Goal: Transaction & Acquisition: Purchase product/service

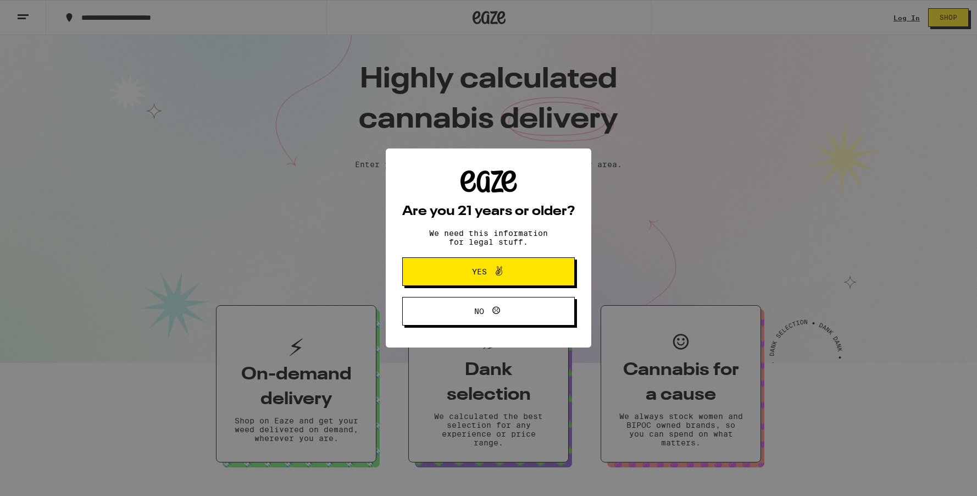
click at [476, 273] on span "Yes" at bounding box center [479, 272] width 15 height 8
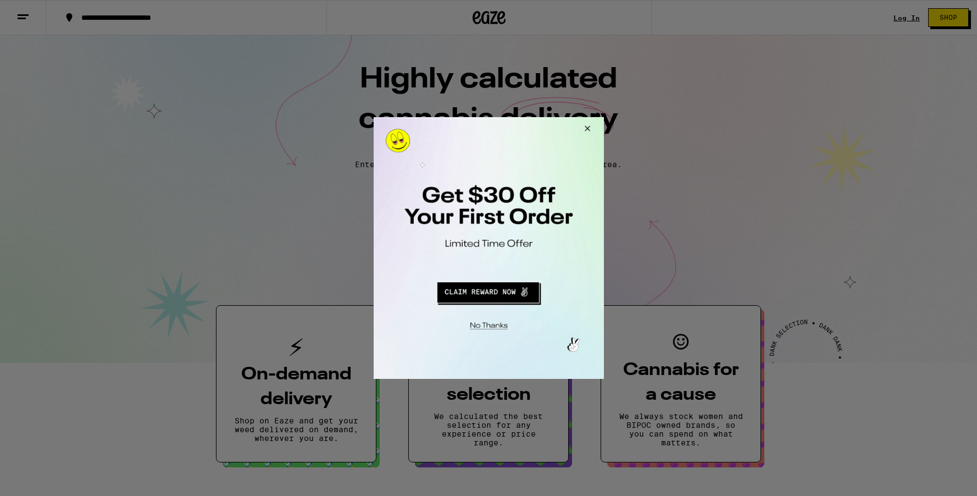
click at [587, 129] on button "Close Modal" at bounding box center [585, 130] width 30 height 26
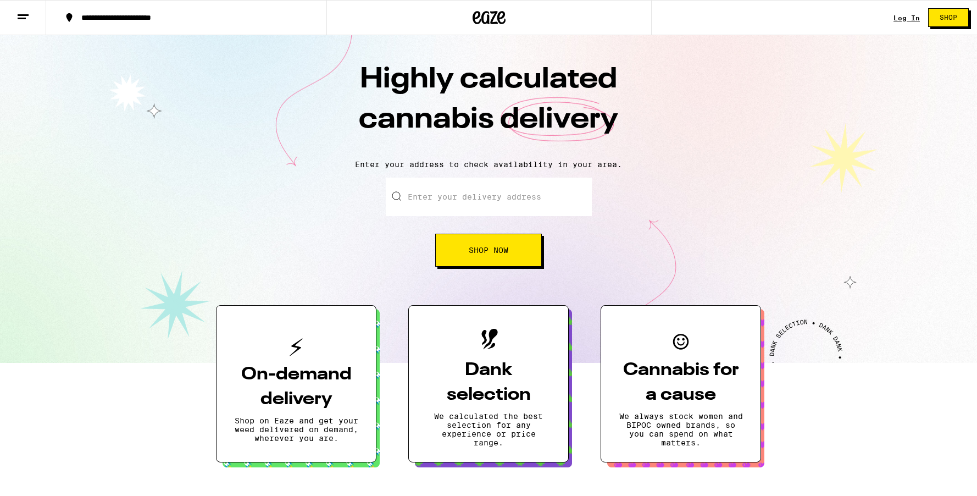
click at [905, 19] on link "Log In" at bounding box center [906, 17] width 26 height 7
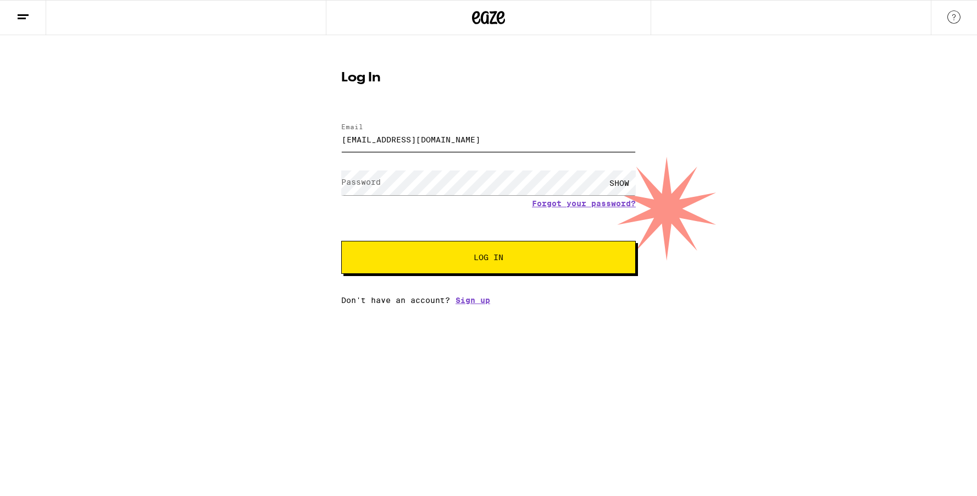
type input "natasha.z3079@gmail.com"
click at [379, 181] on label "Password" at bounding box center [361, 181] width 40 height 9
click at [404, 253] on button "Log In" at bounding box center [488, 257] width 294 height 33
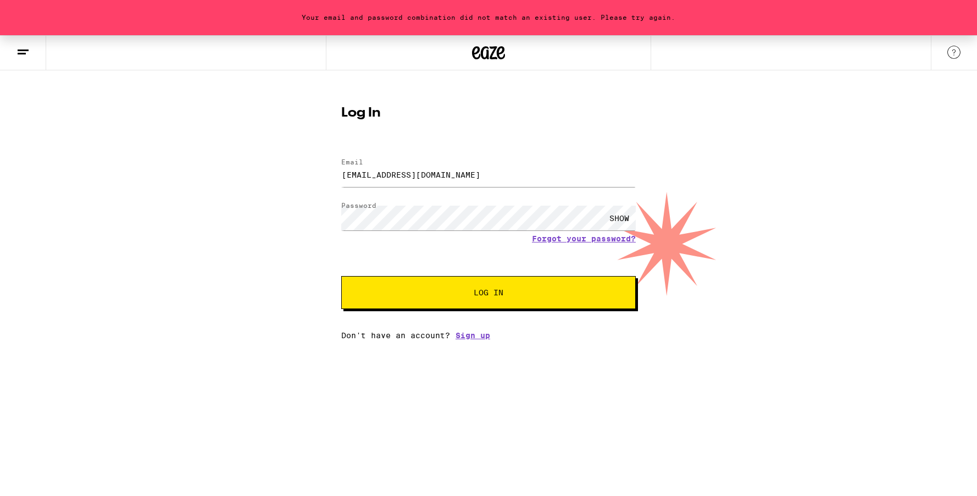
click at [622, 221] on div "SHOW" at bounding box center [619, 217] width 33 height 25
click at [447, 294] on span "Log In" at bounding box center [488, 292] width 205 height 8
click at [550, 240] on link "Forgot your password?" at bounding box center [584, 238] width 104 height 9
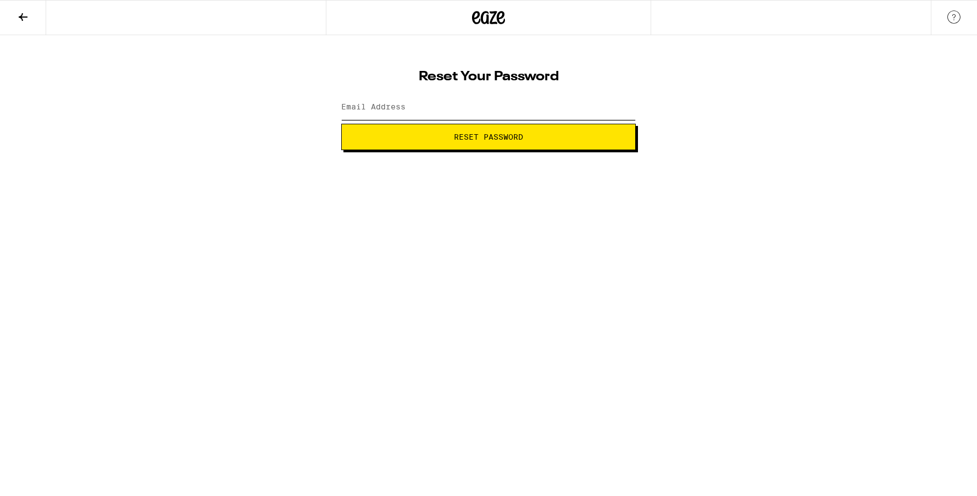
click at [439, 110] on input "Email Address" at bounding box center [488, 107] width 294 height 25
type input "natasha.z3079@gmail.com"
click at [480, 143] on button "Reset Password" at bounding box center [488, 137] width 294 height 26
click at [610, 109] on div "SHOW" at bounding box center [619, 107] width 33 height 25
click at [489, 139] on span "Submit" at bounding box center [489, 137] width 30 height 8
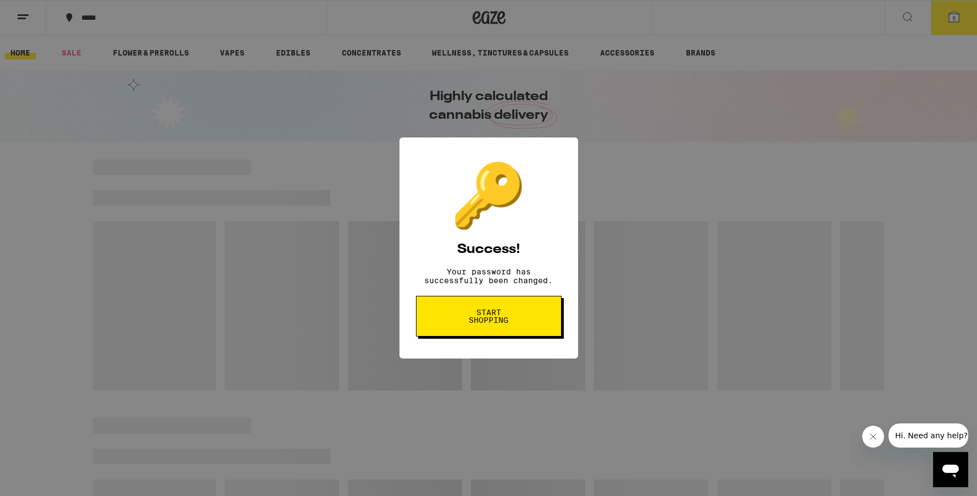
click at [484, 320] on span "Start shopping" at bounding box center [488, 315] width 57 height 15
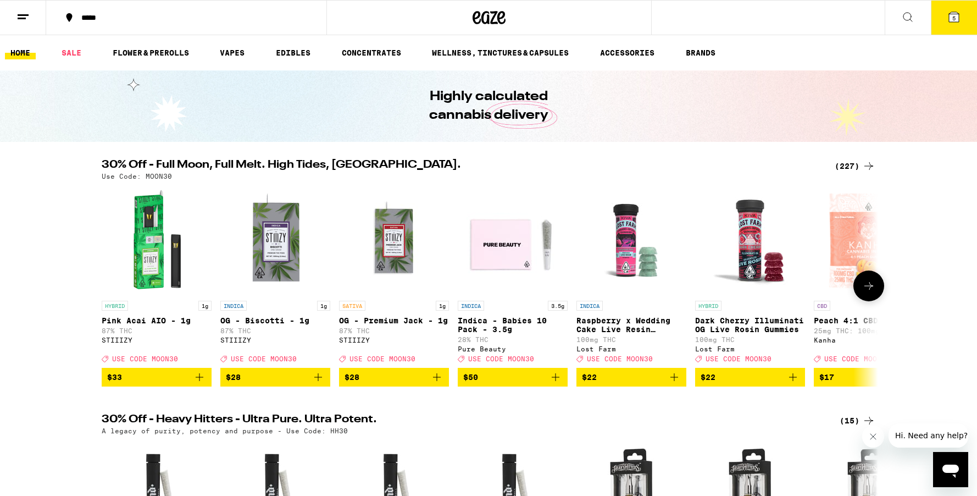
click at [844, 164] on div "(227)" at bounding box center [854, 165] width 41 height 13
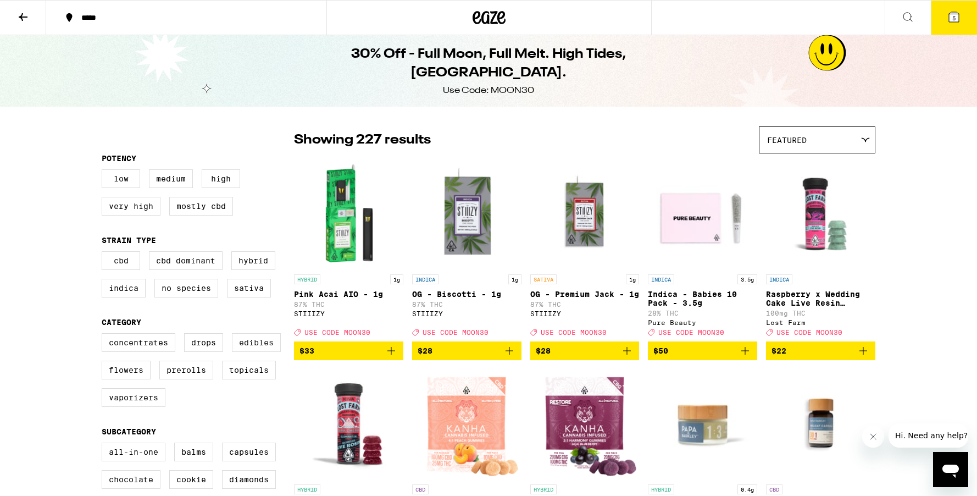
click at [252, 352] on label "Edibles" at bounding box center [256, 342] width 49 height 19
click at [104, 335] on input "Edibles" at bounding box center [104, 335] width 1 height 1
checkbox input "true"
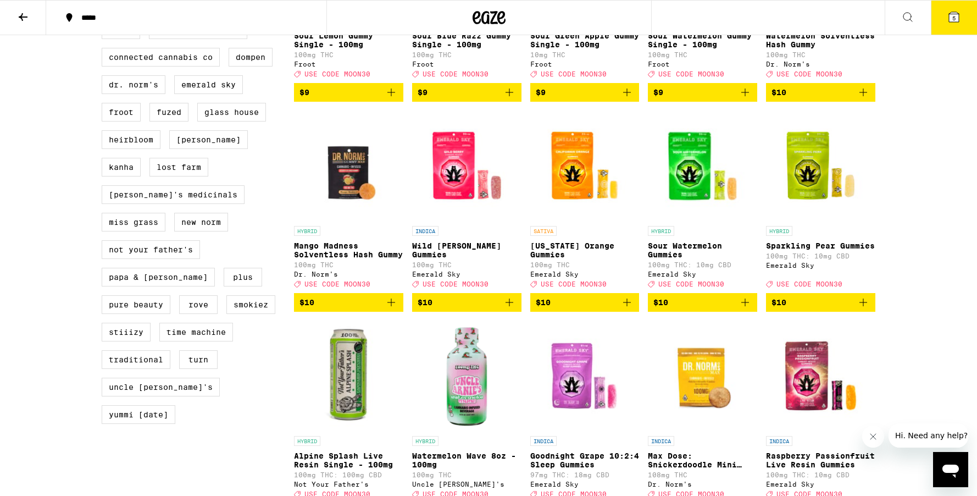
scroll to position [884, 0]
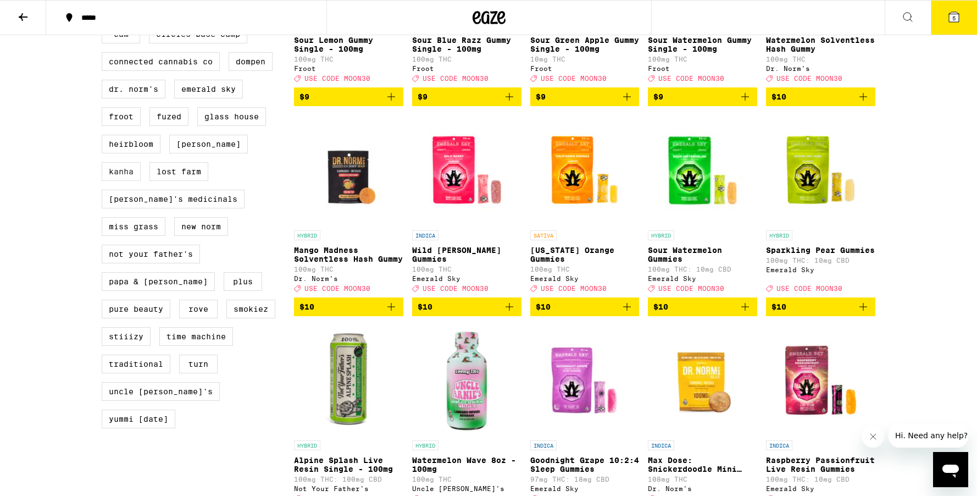
click at [141, 179] on label "Kanha" at bounding box center [121, 171] width 39 height 19
click at [104, 27] on input "Kanha" at bounding box center [104, 26] width 1 height 1
checkbox input "true"
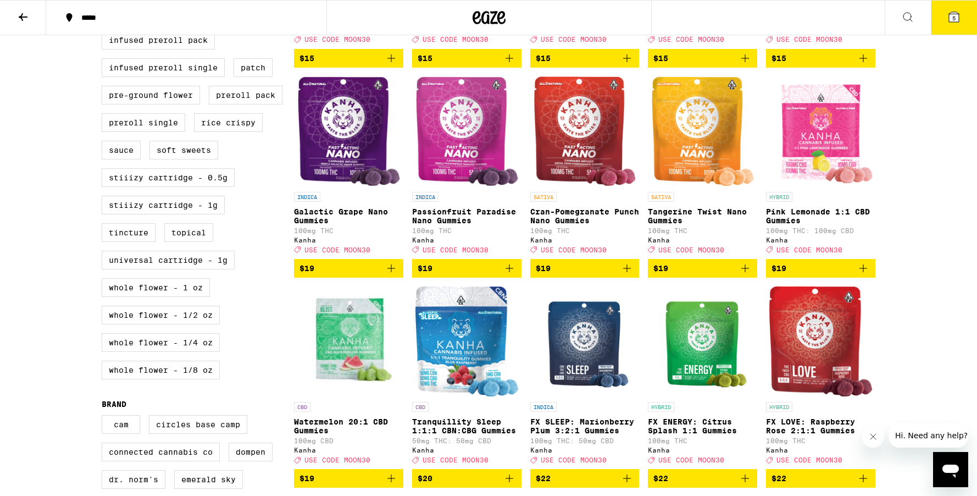
scroll to position [553, 0]
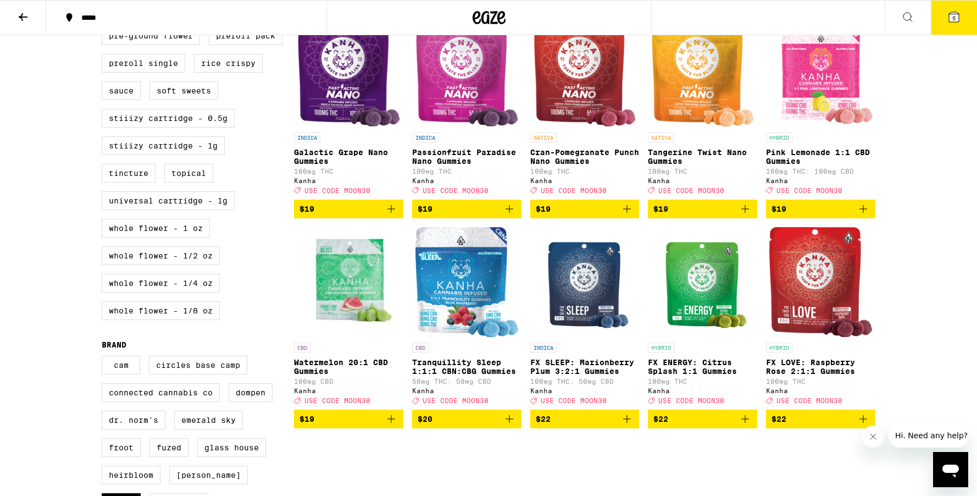
click at [743, 215] on icon "Add to bag" at bounding box center [744, 208] width 13 height 13
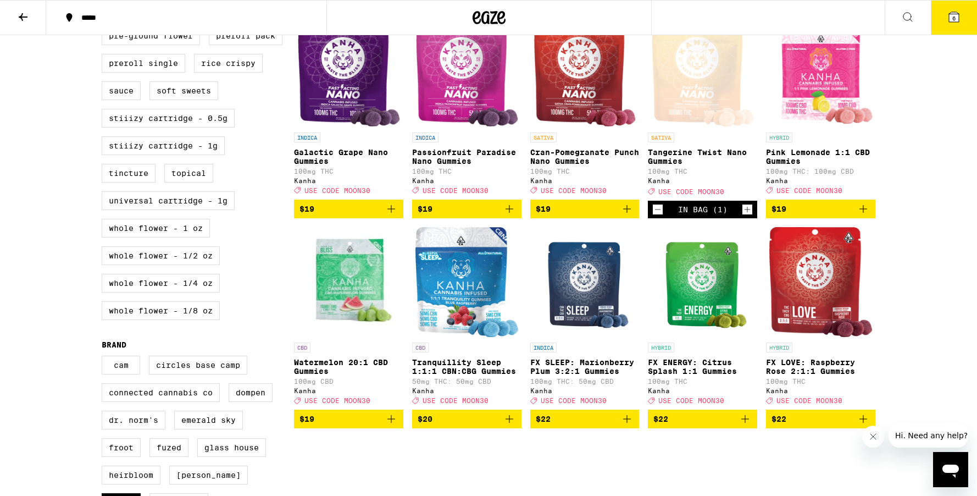
click at [747, 216] on icon "Increment" at bounding box center [747, 209] width 10 height 13
click at [953, 18] on span "7" at bounding box center [953, 18] width 3 height 7
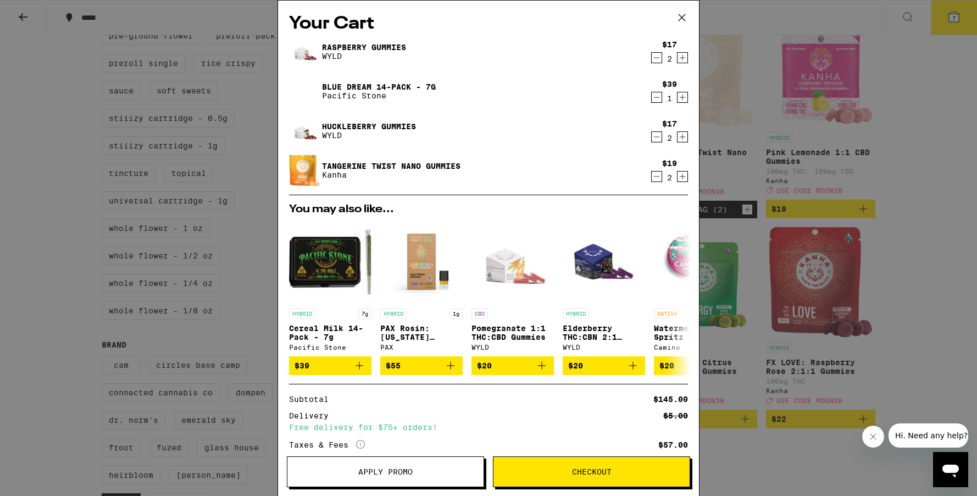
click at [654, 138] on icon "Decrement" at bounding box center [657, 136] width 10 height 13
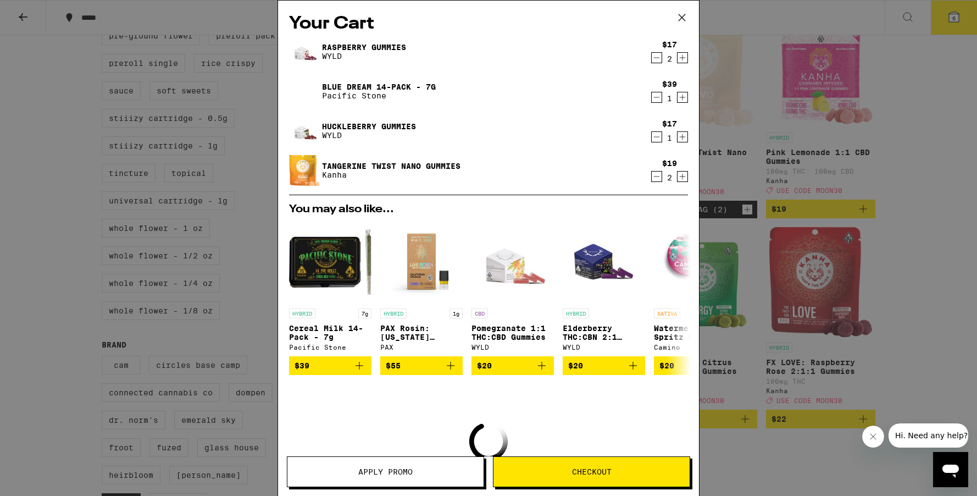
click at [654, 138] on icon "Decrement" at bounding box center [657, 136] width 10 height 13
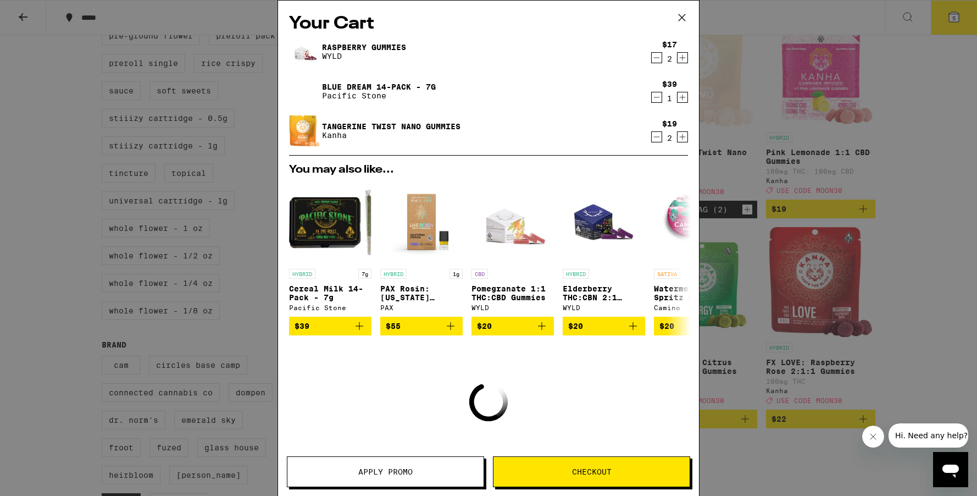
click at [657, 97] on icon "Decrement" at bounding box center [657, 97] width 6 height 0
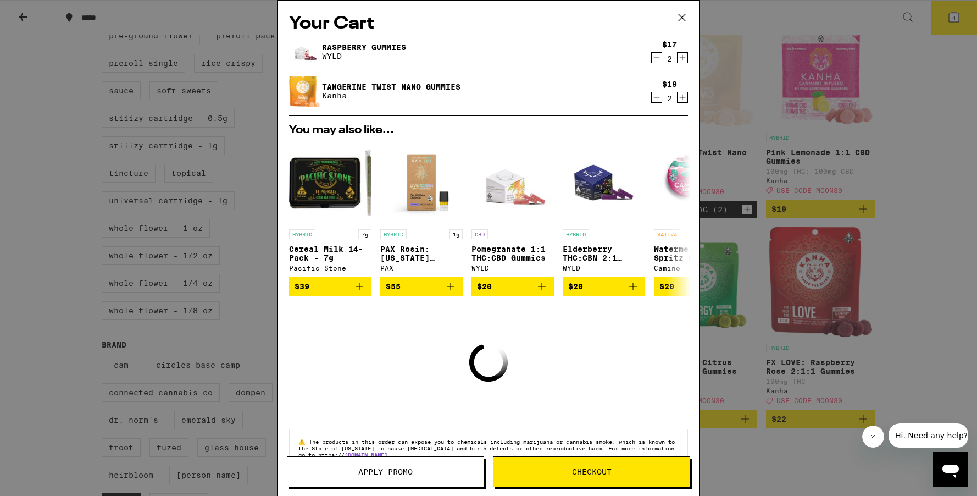
click at [657, 97] on icon "Decrement" at bounding box center [657, 97] width 6 height 0
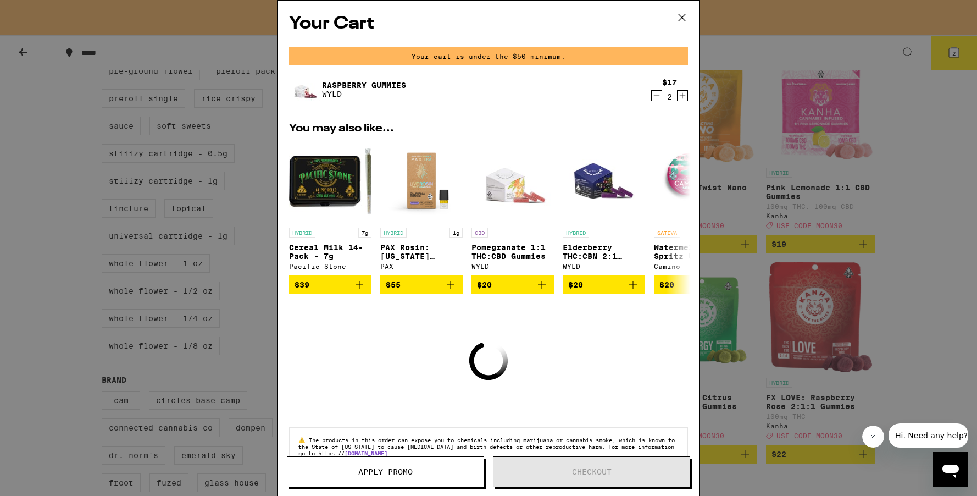
click at [656, 96] on icon "Decrement" at bounding box center [657, 96] width 6 height 0
click at [656, 99] on icon "Decrement" at bounding box center [657, 95] width 10 height 13
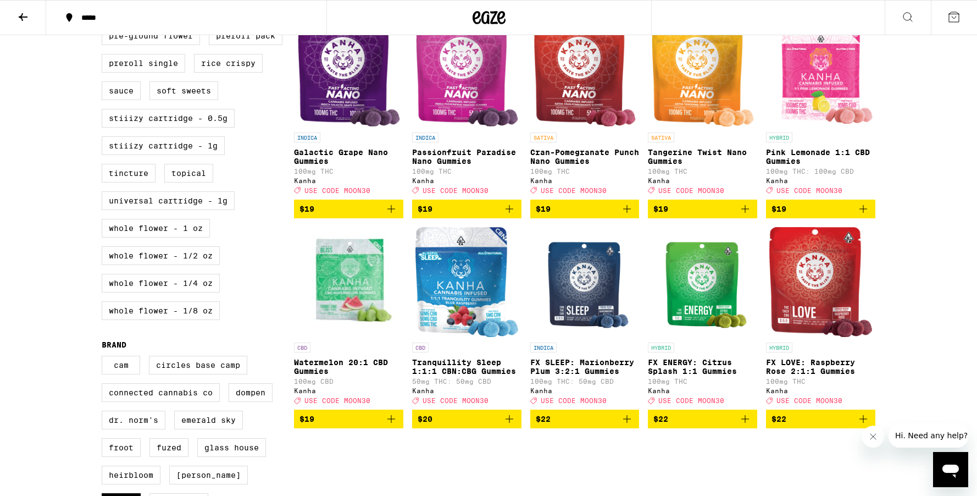
click at [745, 213] on icon "Add to bag" at bounding box center [745, 209] width 8 height 8
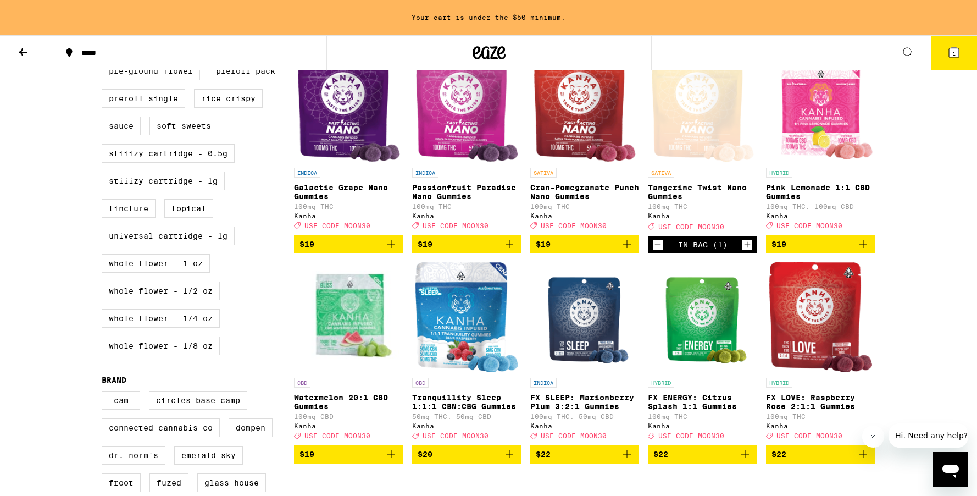
click at [747, 248] on icon "Increment" at bounding box center [747, 245] width 6 height 6
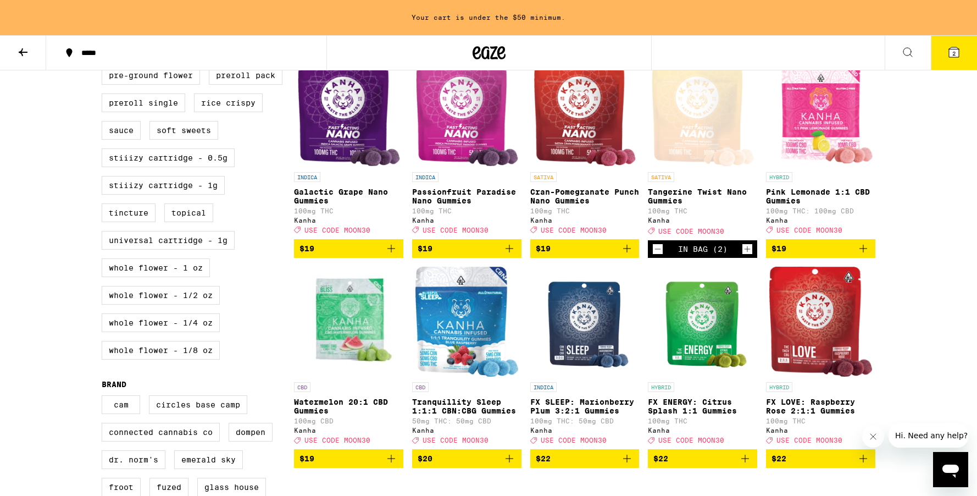
click at [627, 252] on icon "Add to bag" at bounding box center [627, 248] width 8 height 8
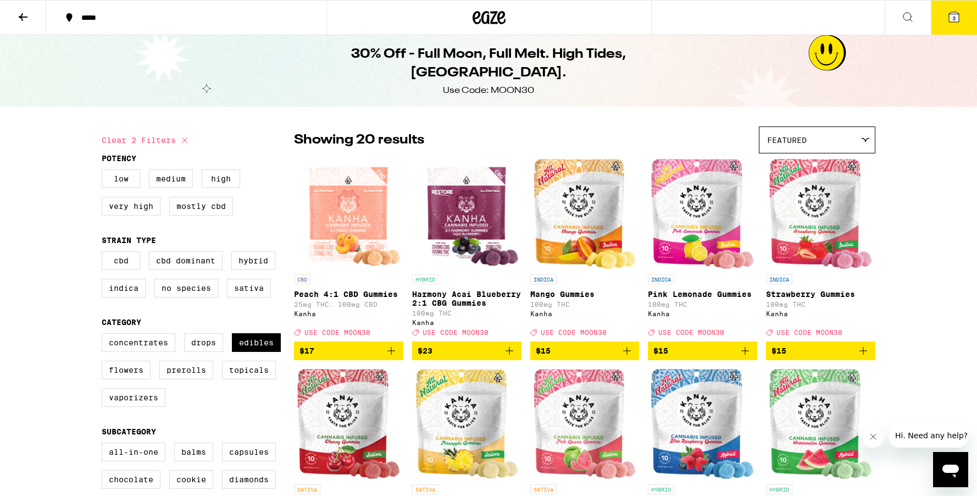
scroll to position [0, 0]
click at [952, 20] on span "3" at bounding box center [953, 18] width 3 height 7
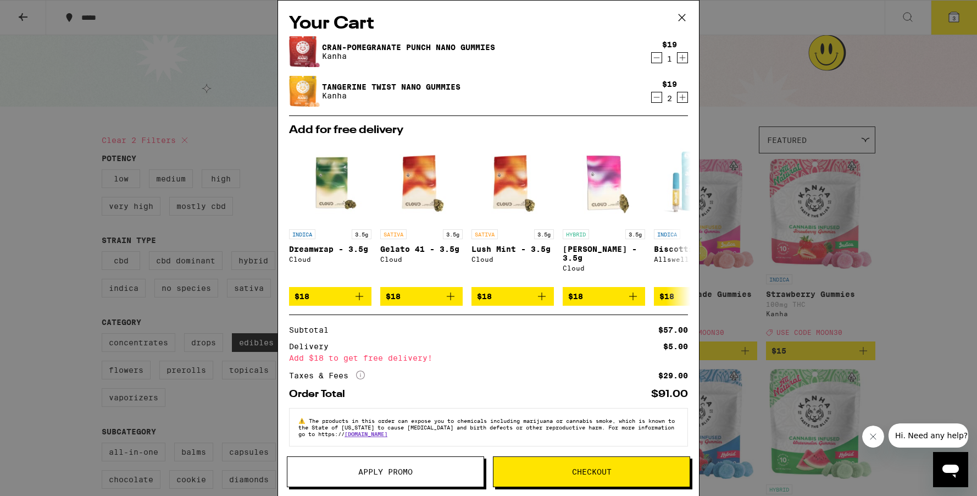
click at [682, 21] on icon at bounding box center [682, 17] width 16 height 16
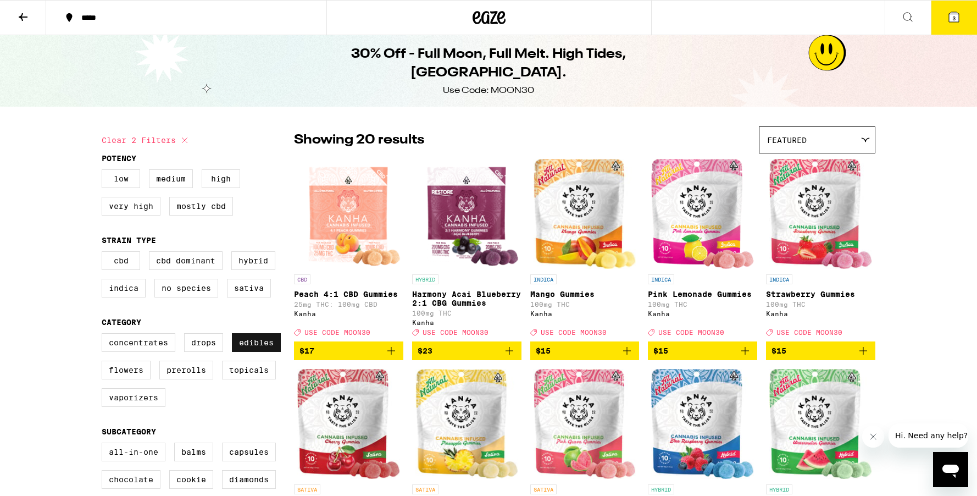
click at [268, 352] on label "Edibles" at bounding box center [256, 342] width 49 height 19
click at [104, 335] on input "Edibles" at bounding box center [104, 335] width 1 height 1
checkbox input "false"
click at [203, 379] on label "Prerolls" at bounding box center [186, 369] width 54 height 19
click at [104, 335] on input "Prerolls" at bounding box center [104, 335] width 1 height 1
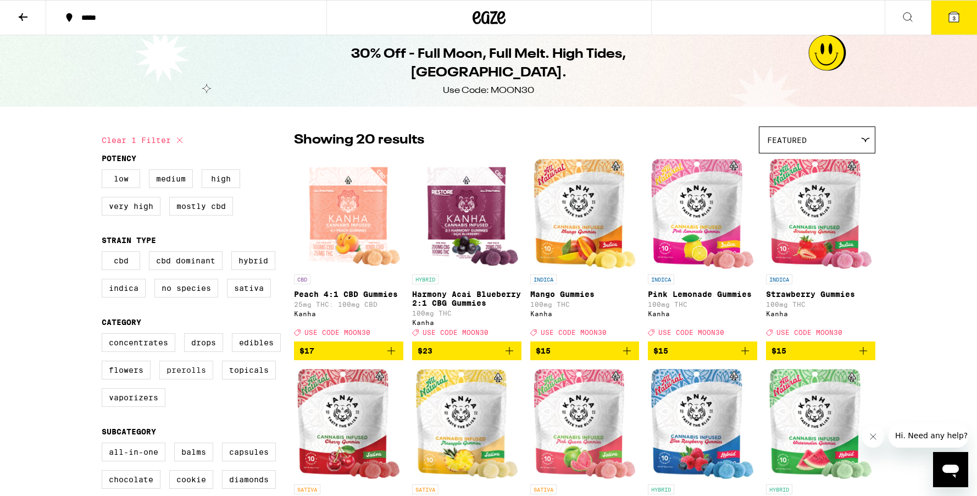
checkbox input "true"
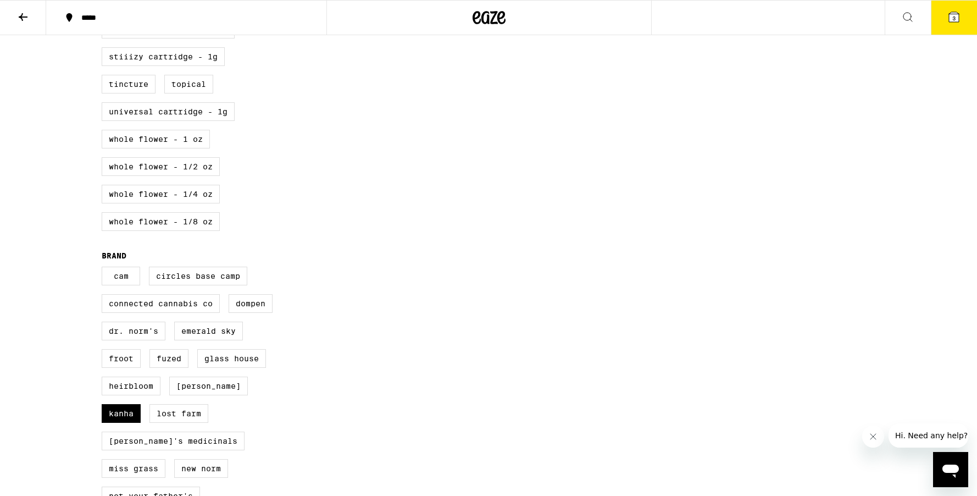
scroll to position [647, 0]
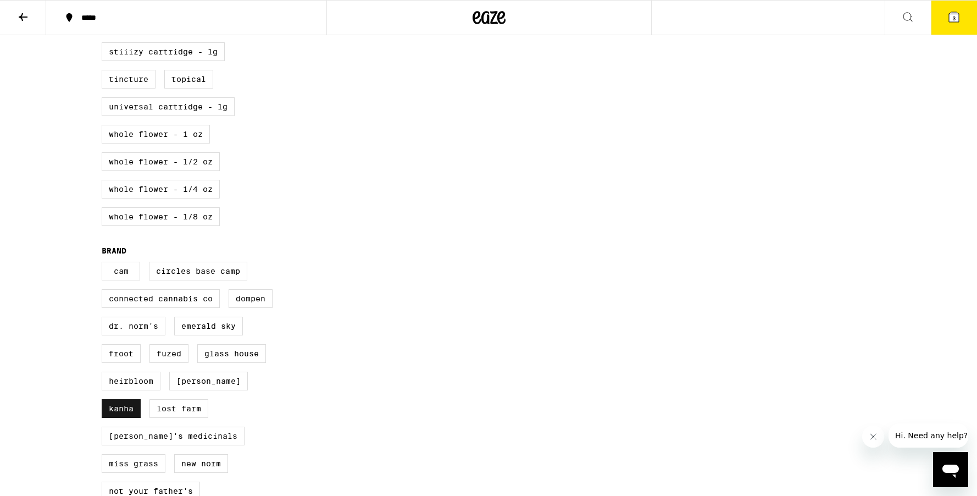
click at [141, 412] on label "Kanha" at bounding box center [121, 408] width 39 height 19
click at [104, 264] on input "Kanha" at bounding box center [104, 263] width 1 height 1
checkbox input "false"
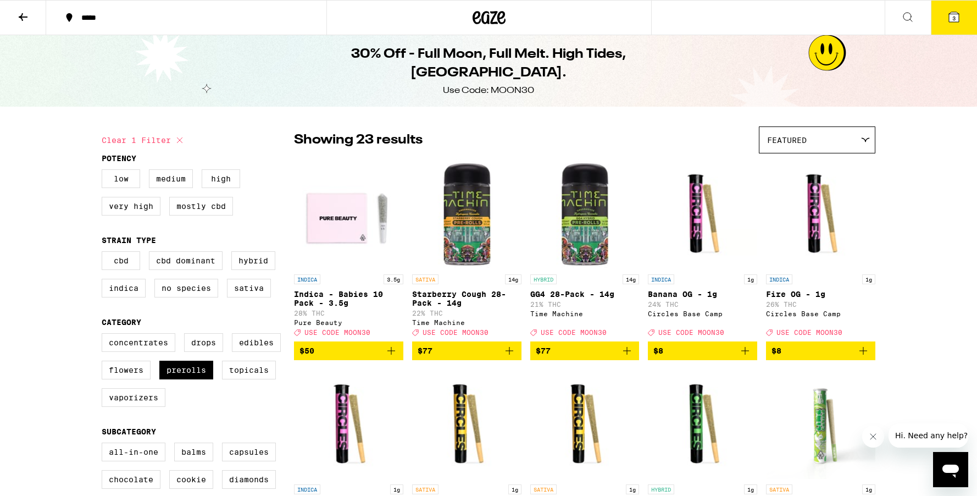
click at [31, 21] on button at bounding box center [23, 18] width 46 height 35
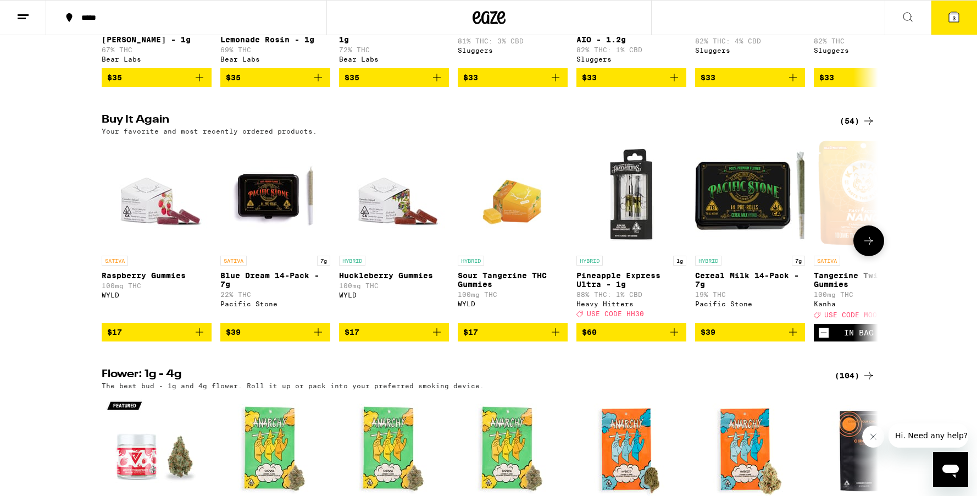
scroll to position [1061, 0]
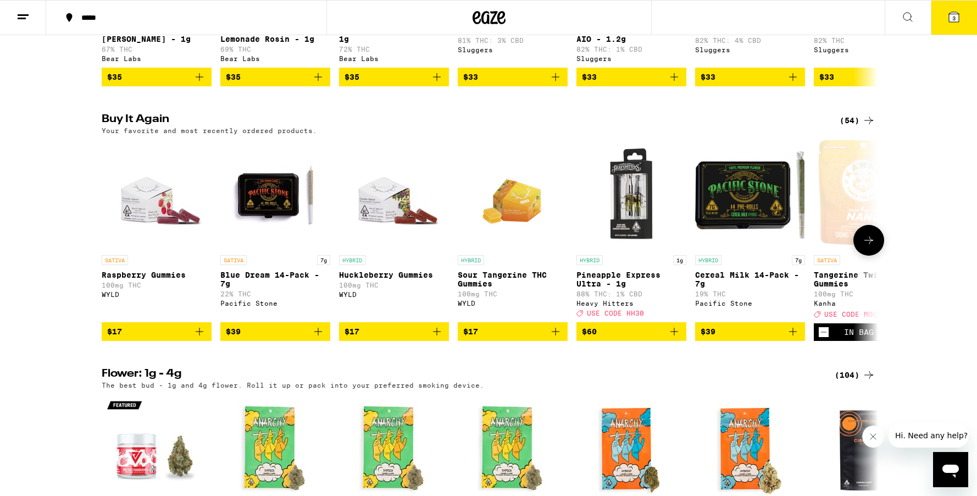
click at [318, 338] on icon "Add to bag" at bounding box center [317, 331] width 13 height 13
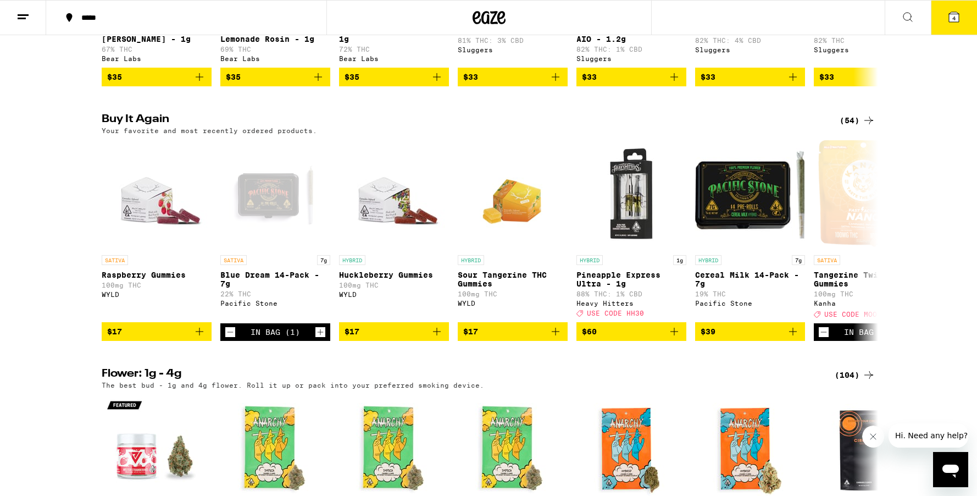
click at [952, 24] on button "4" at bounding box center [954, 18] width 46 height 34
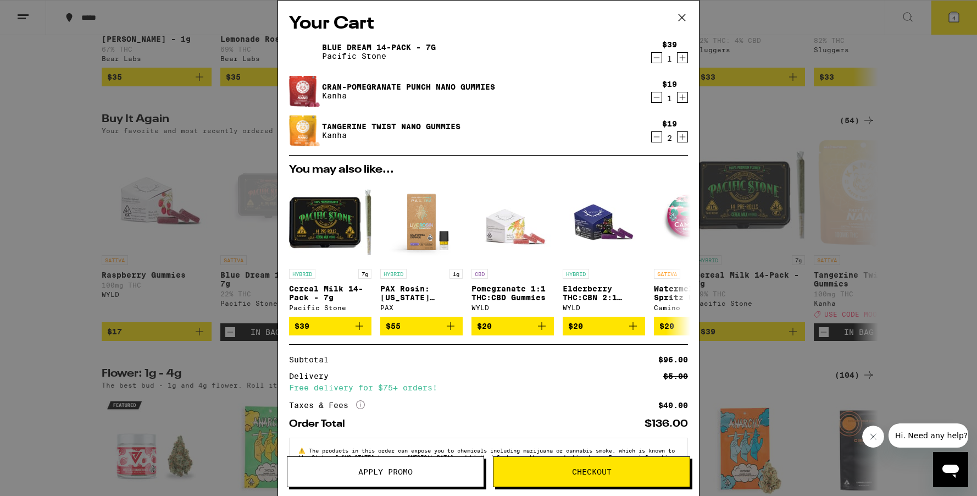
click at [962, 237] on div "Your Cart Blue Dream 14-Pack - 7g Pacific Stone $39 1 Cran-Pomegranate Punch Na…" at bounding box center [488, 248] width 977 height 496
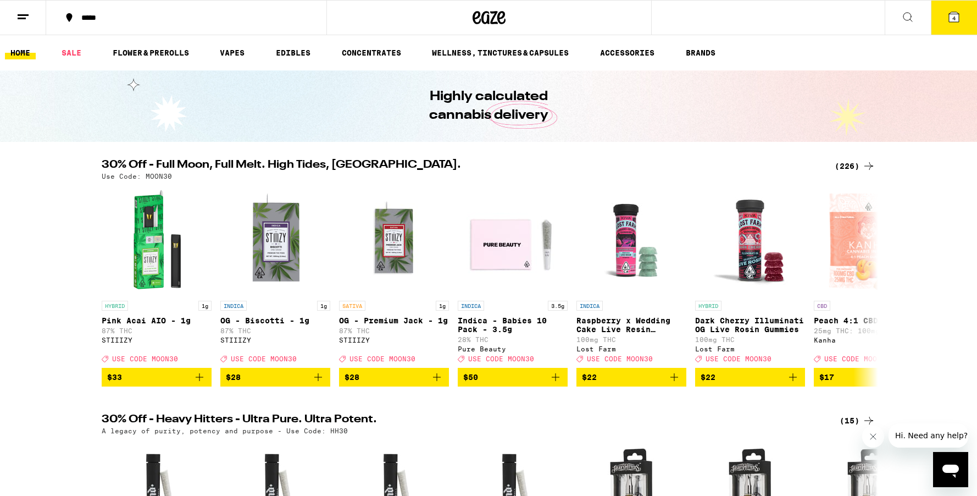
click at [944, 20] on button "4" at bounding box center [954, 18] width 46 height 34
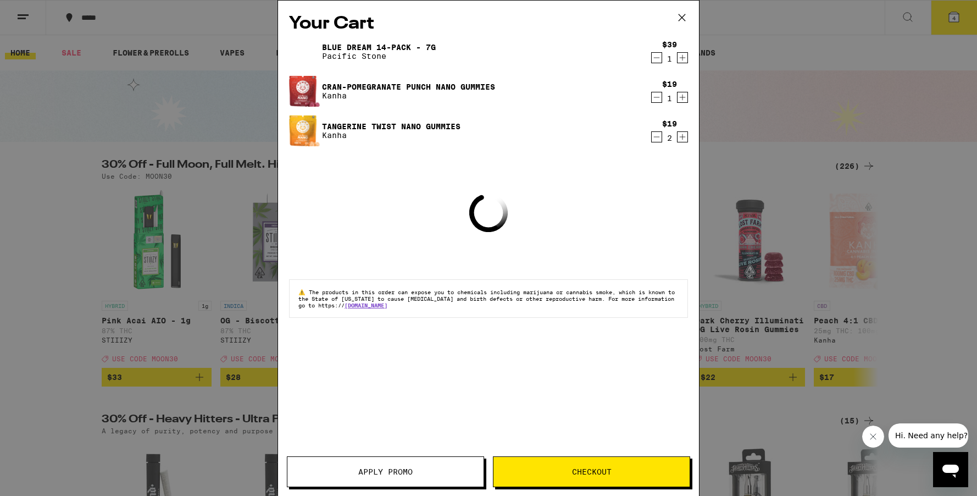
click at [396, 477] on button "Apply Promo" at bounding box center [385, 471] width 197 height 31
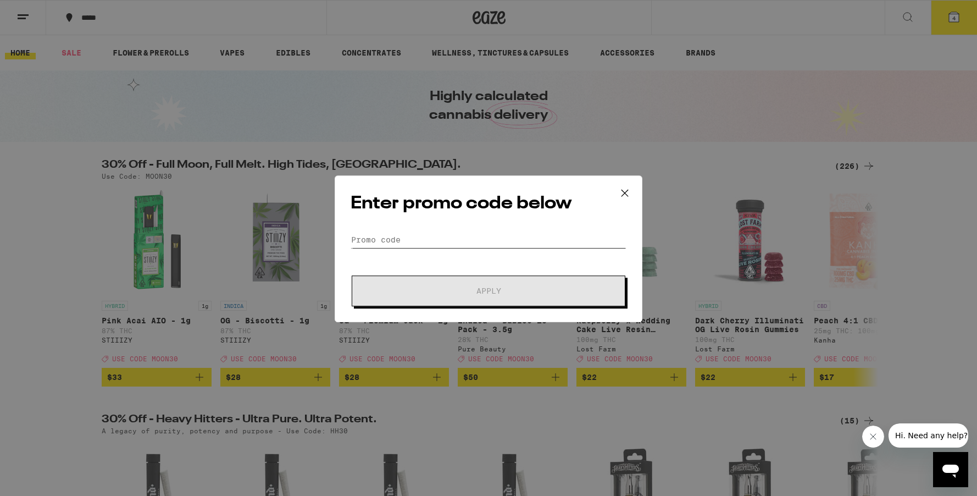
click at [425, 231] on input "Promo Code" at bounding box center [488, 239] width 276 height 16
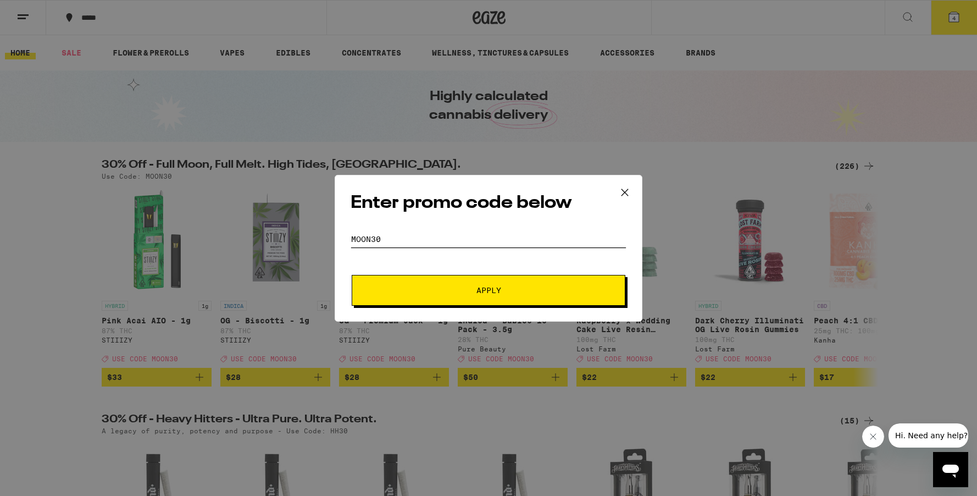
type input "Moon30"
click at [405, 286] on button "Apply" at bounding box center [489, 290] width 274 height 31
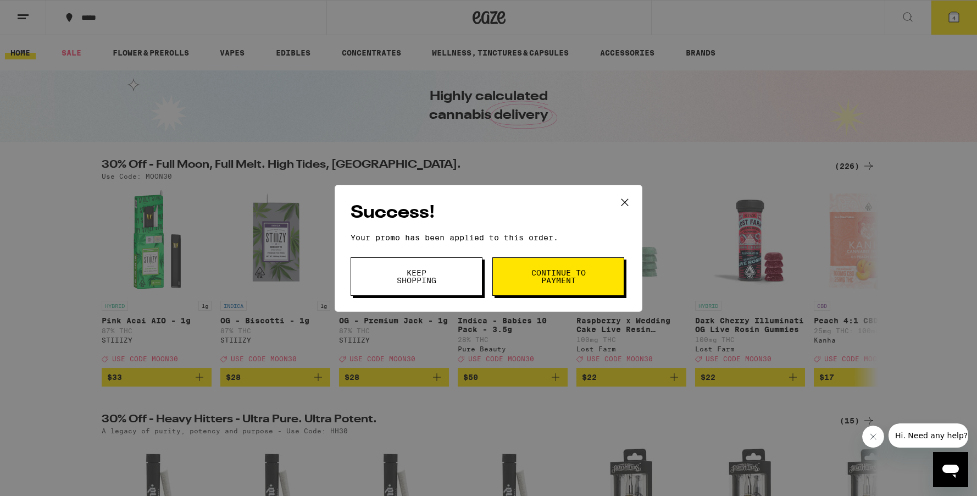
click at [530, 284] on button "Continue to payment" at bounding box center [558, 276] width 132 height 38
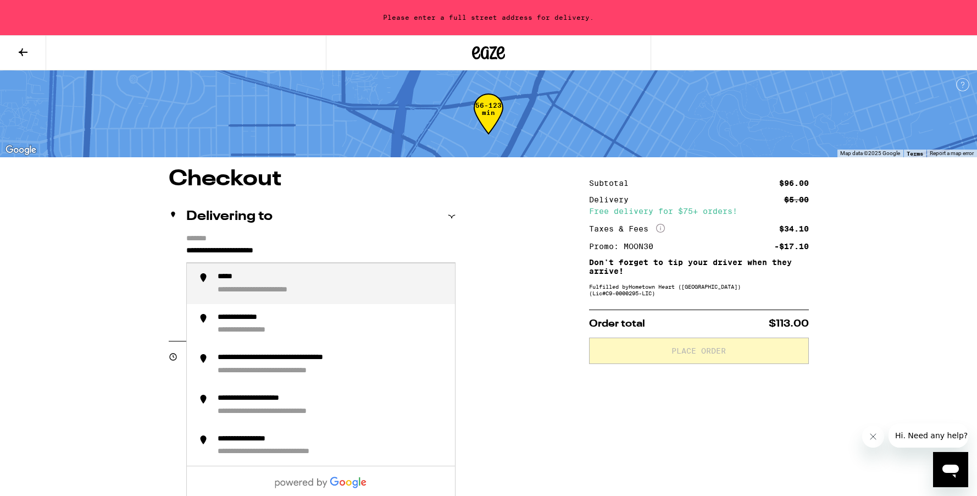
drag, startPoint x: 325, startPoint y: 248, endPoint x: 179, endPoint y: 255, distance: 146.9
click at [179, 255] on div "**********" at bounding box center [312, 281] width 287 height 94
click at [251, 294] on div "**********" at bounding box center [260, 290] width 85 height 10
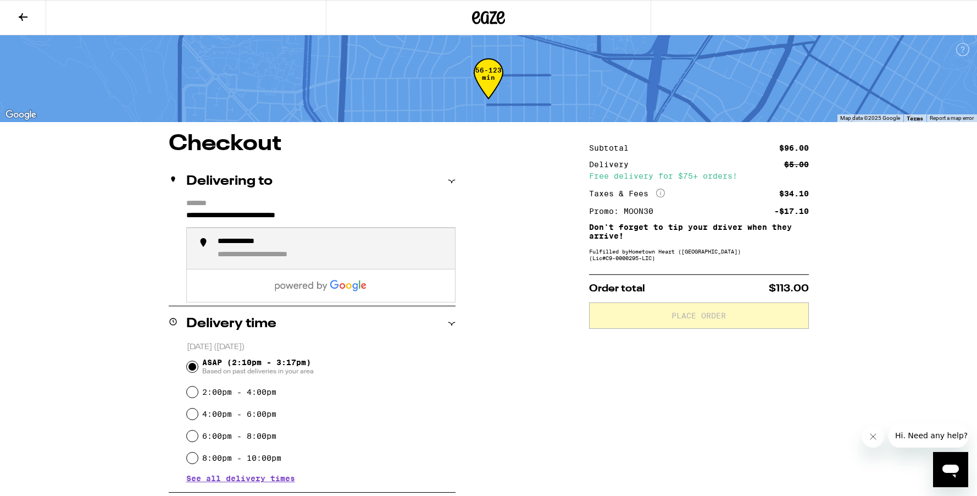
drag, startPoint x: 400, startPoint y: 216, endPoint x: 164, endPoint y: 219, distance: 235.7
click at [164, 219] on div "**********" at bounding box center [488, 454] width 791 height 642
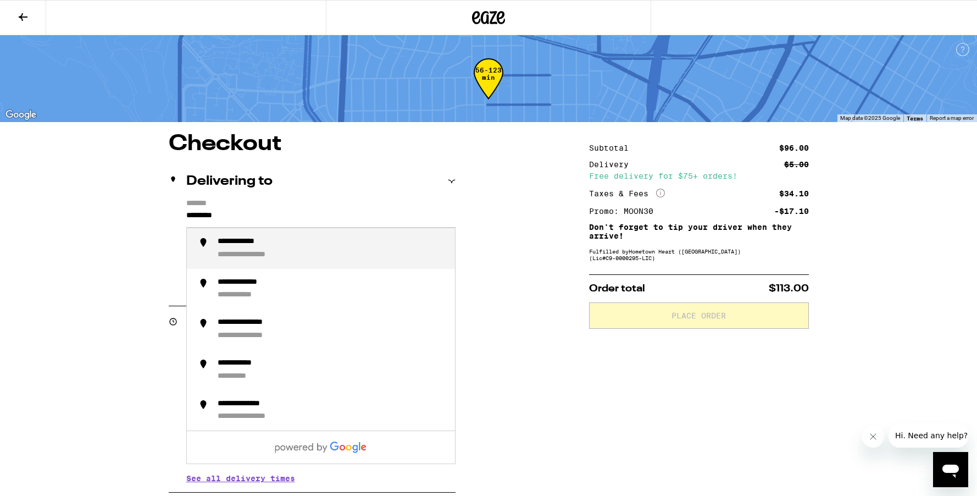
click at [242, 244] on div "**********" at bounding box center [250, 242] width 65 height 10
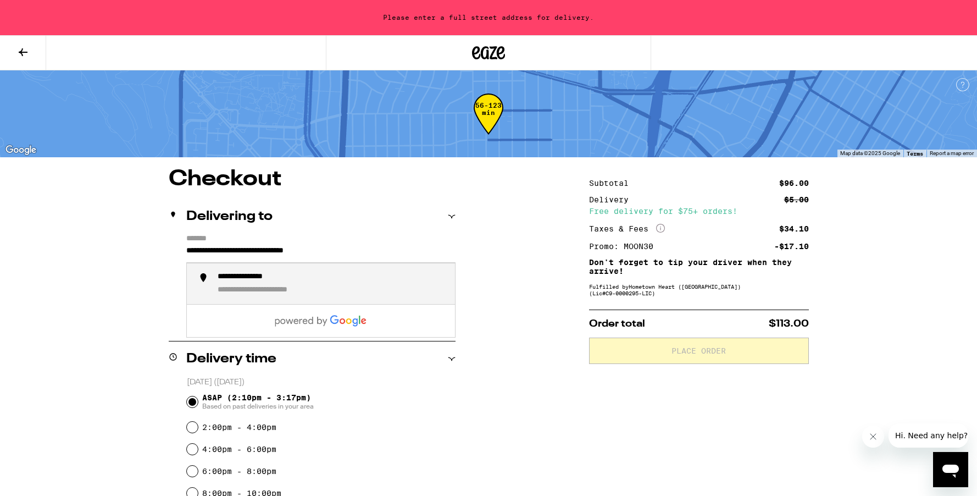
drag, startPoint x: 368, startPoint y: 254, endPoint x: 166, endPoint y: 252, distance: 202.2
click at [166, 252] on div "**********" at bounding box center [488, 489] width 791 height 642
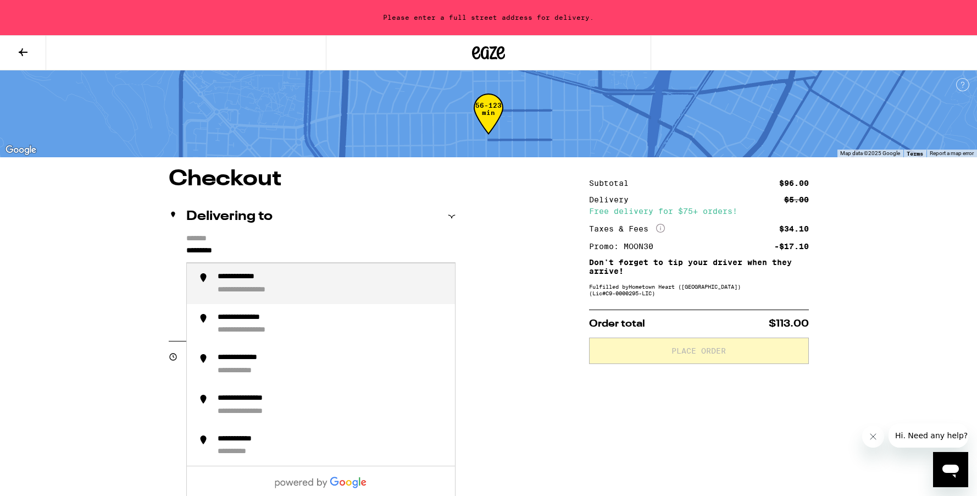
click at [236, 276] on div "**********" at bounding box center [250, 277] width 65 height 10
type input "**********"
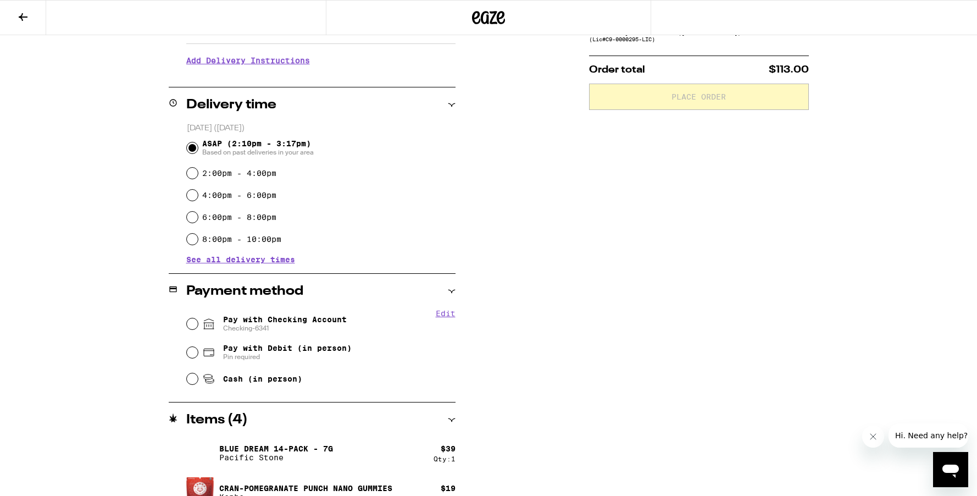
scroll to position [221, 0]
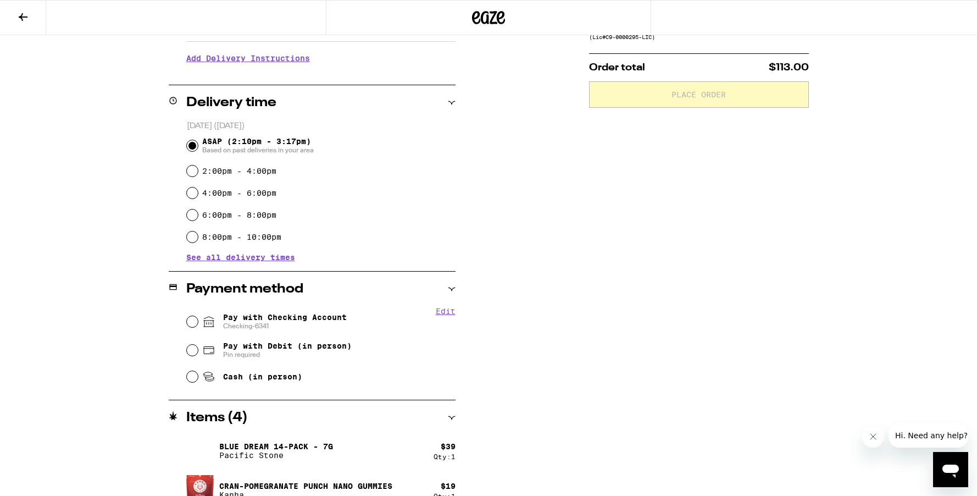
click at [282, 326] on span "Checking-6341" at bounding box center [285, 325] width 124 height 9
click at [198, 326] on input "Pay with Checking Account Checking-6341" at bounding box center [192, 321] width 11 height 11
radio input "true"
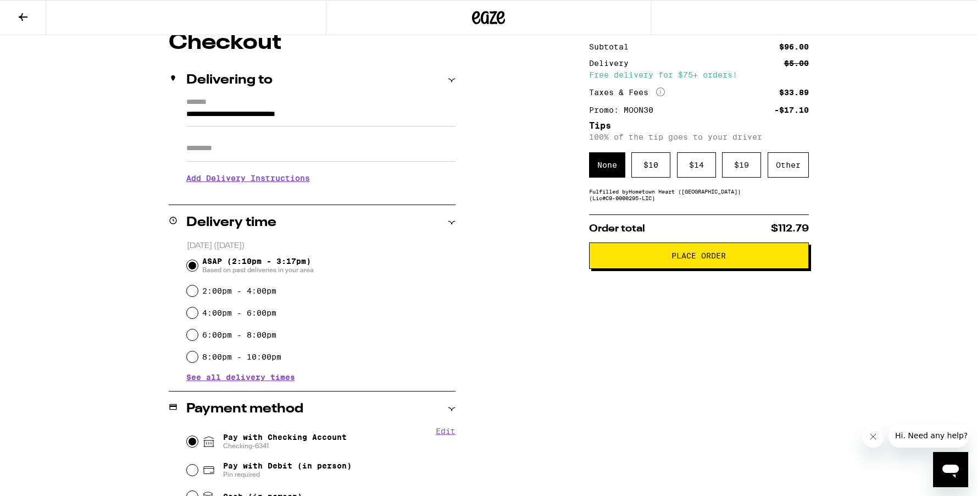
scroll to position [99, 0]
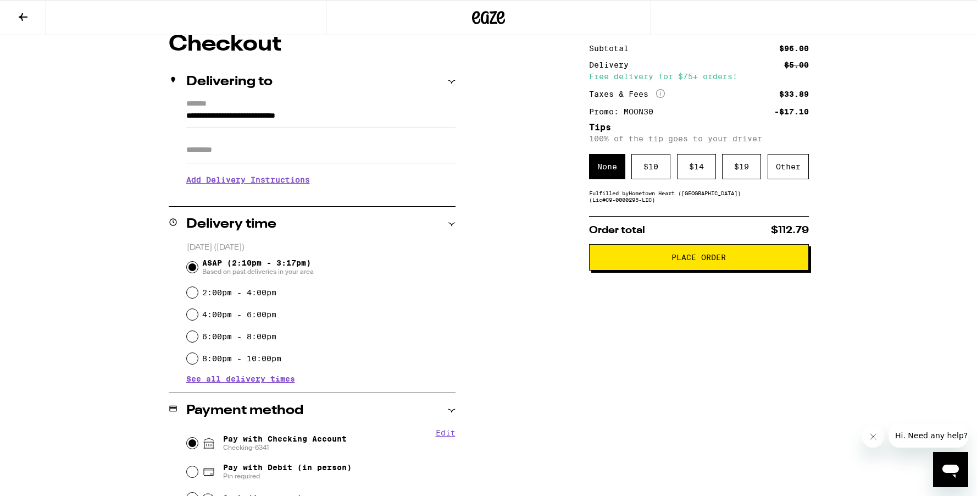
click at [254, 183] on h3 "Add Delivery Instructions" at bounding box center [320, 179] width 269 height 25
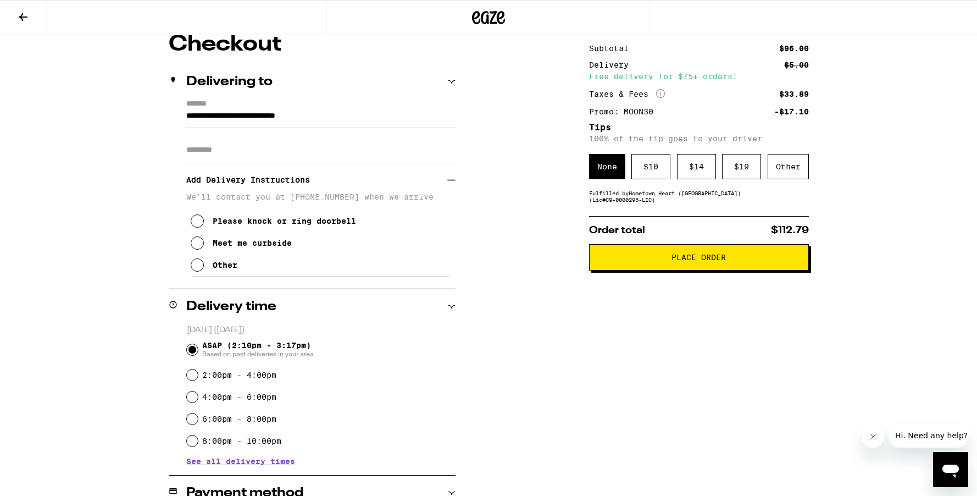
click at [194, 271] on icon at bounding box center [197, 264] width 13 height 13
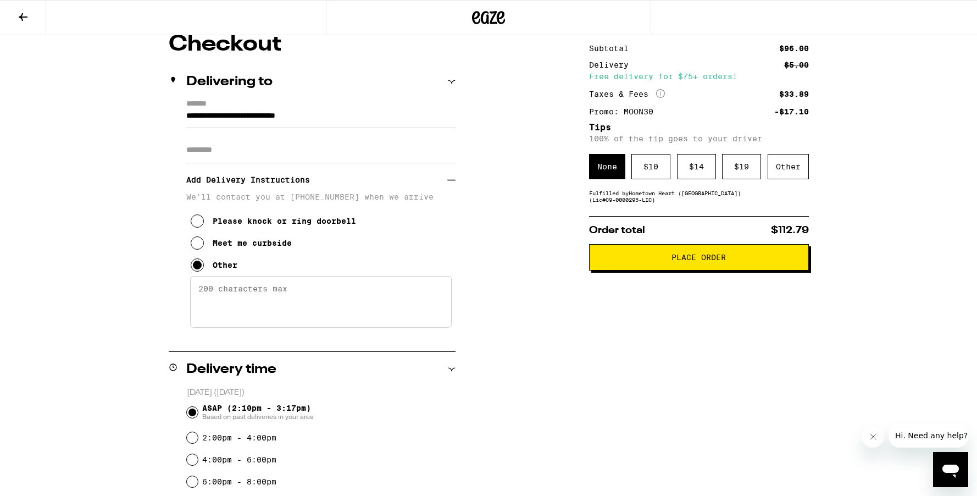
click at [224, 295] on textarea "Enter any other delivery instructions you want driver to know" at bounding box center [320, 302] width 261 height 52
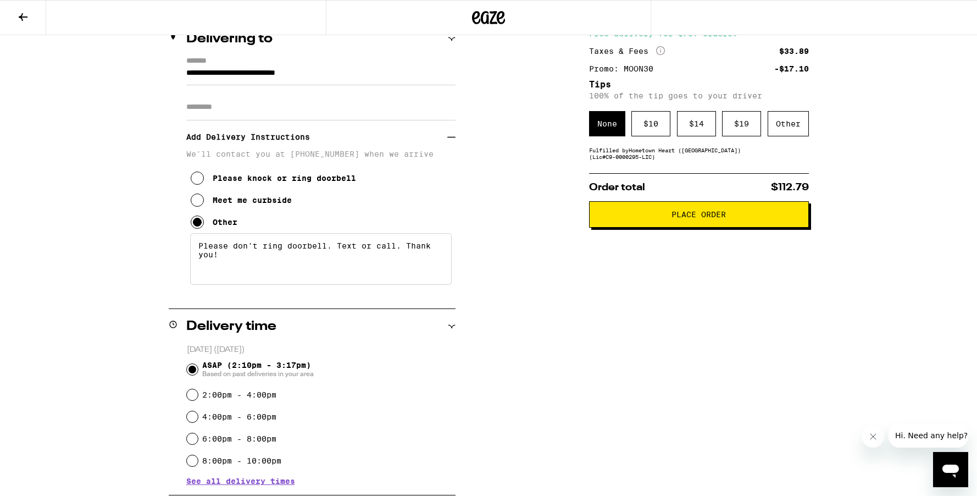
scroll to position [141, 0]
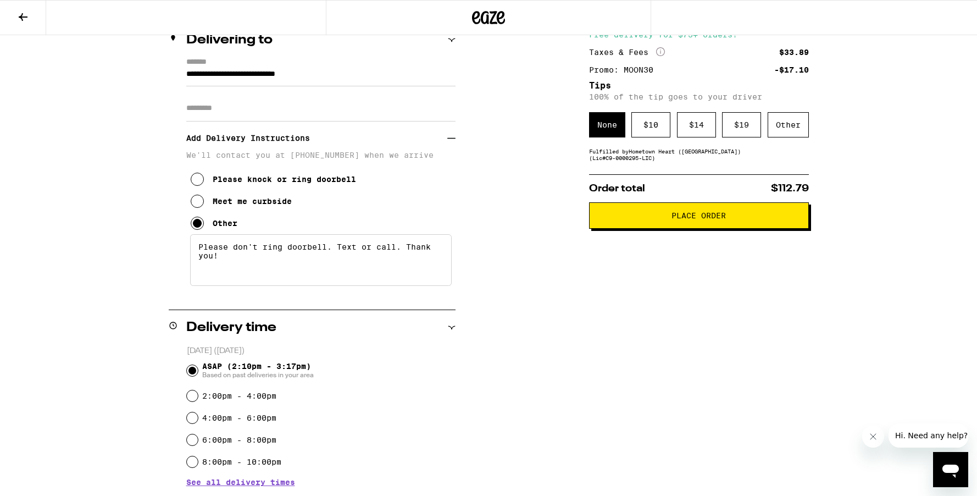
click at [338, 252] on textarea "Please don't ring doorbell. Text or call. Thank you!" at bounding box center [320, 260] width 261 height 52
click at [400, 252] on textarea "Please don't ring doorbell. Please text or call. Thank you!" at bounding box center [320, 260] width 261 height 52
click at [435, 249] on textarea "Please don't ring doorbell. Please text or call. Thank you!" at bounding box center [320, 260] width 261 height 52
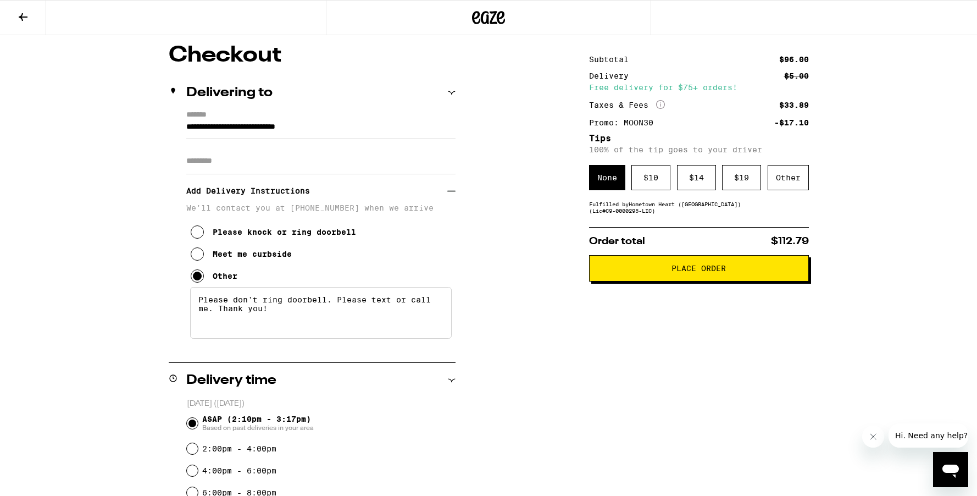
scroll to position [88, 0]
type textarea "Please don't ring doorbell. Please text or call me. Thank you!"
click at [644, 181] on div "$ 10" at bounding box center [650, 177] width 39 height 25
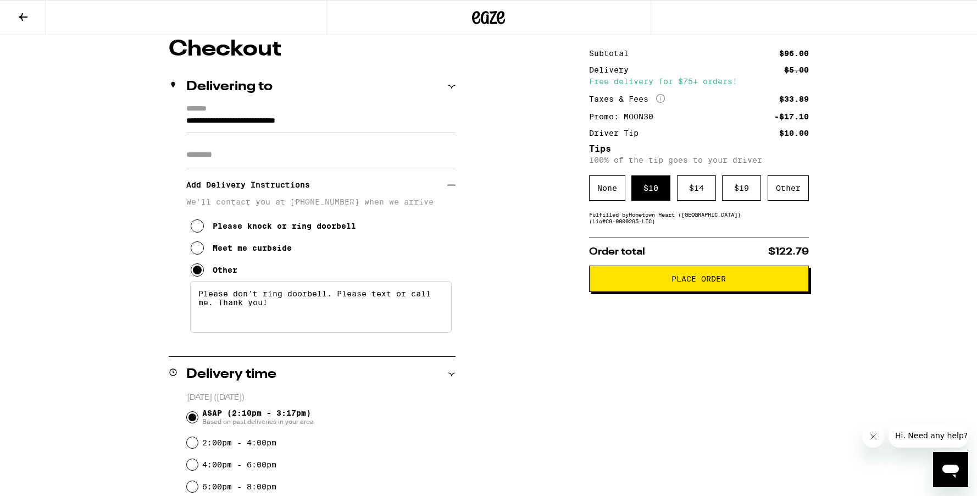
scroll to position [51, 0]
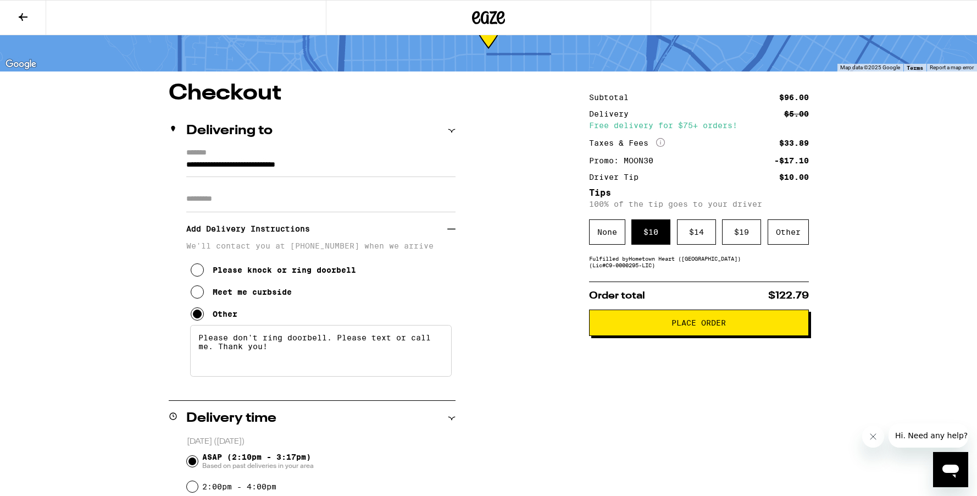
click at [649, 326] on span "Place Order" at bounding box center [698, 323] width 201 height 8
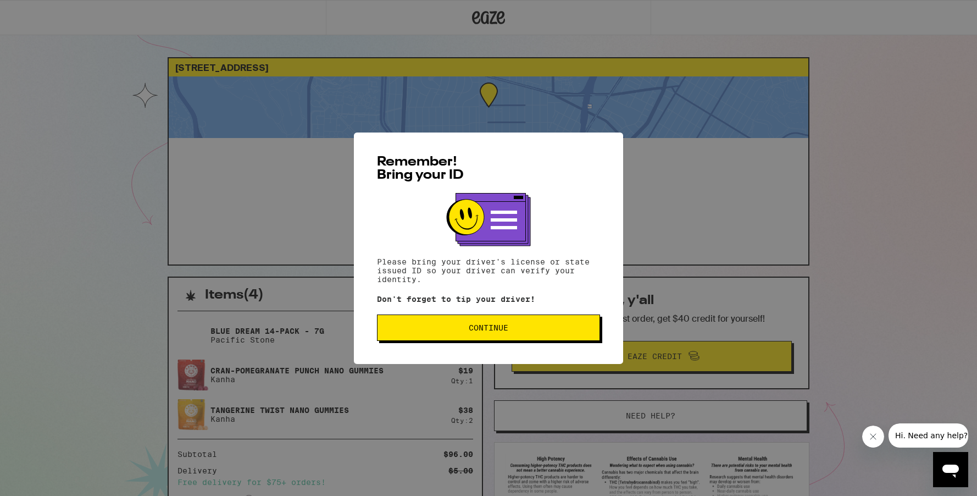
click at [548, 331] on span "Continue" at bounding box center [488, 328] width 204 height 8
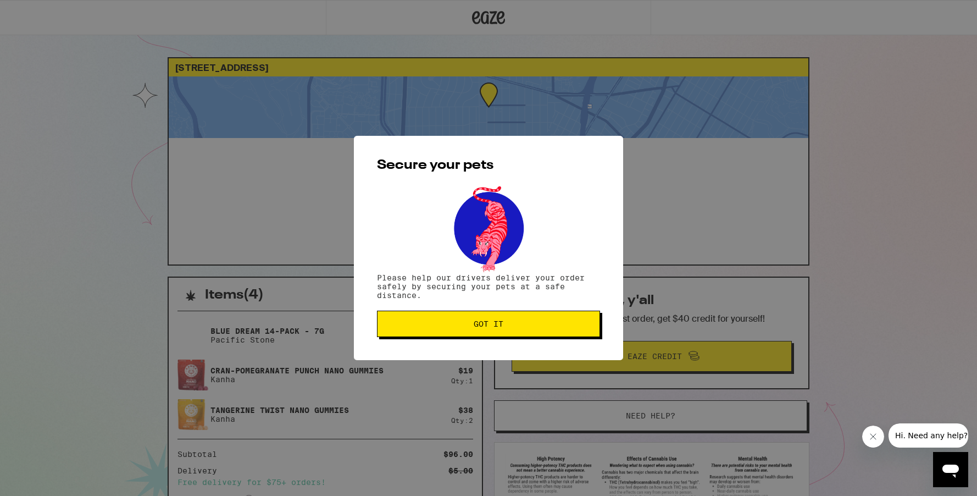
click at [548, 332] on button "Got it" at bounding box center [488, 323] width 223 height 26
